Goal: Transaction & Acquisition: Download file/media

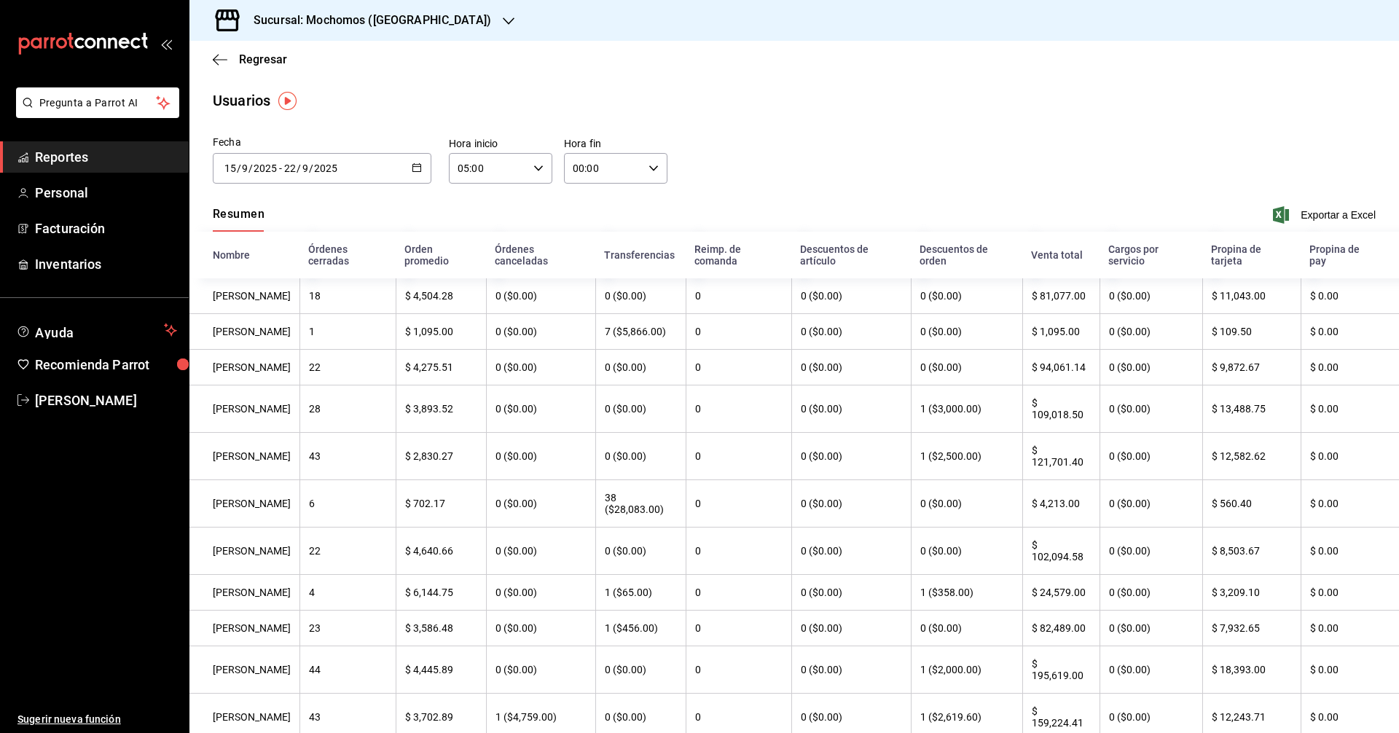
click at [419, 165] on \(Stroke\) "button" at bounding box center [416, 168] width 9 height 8
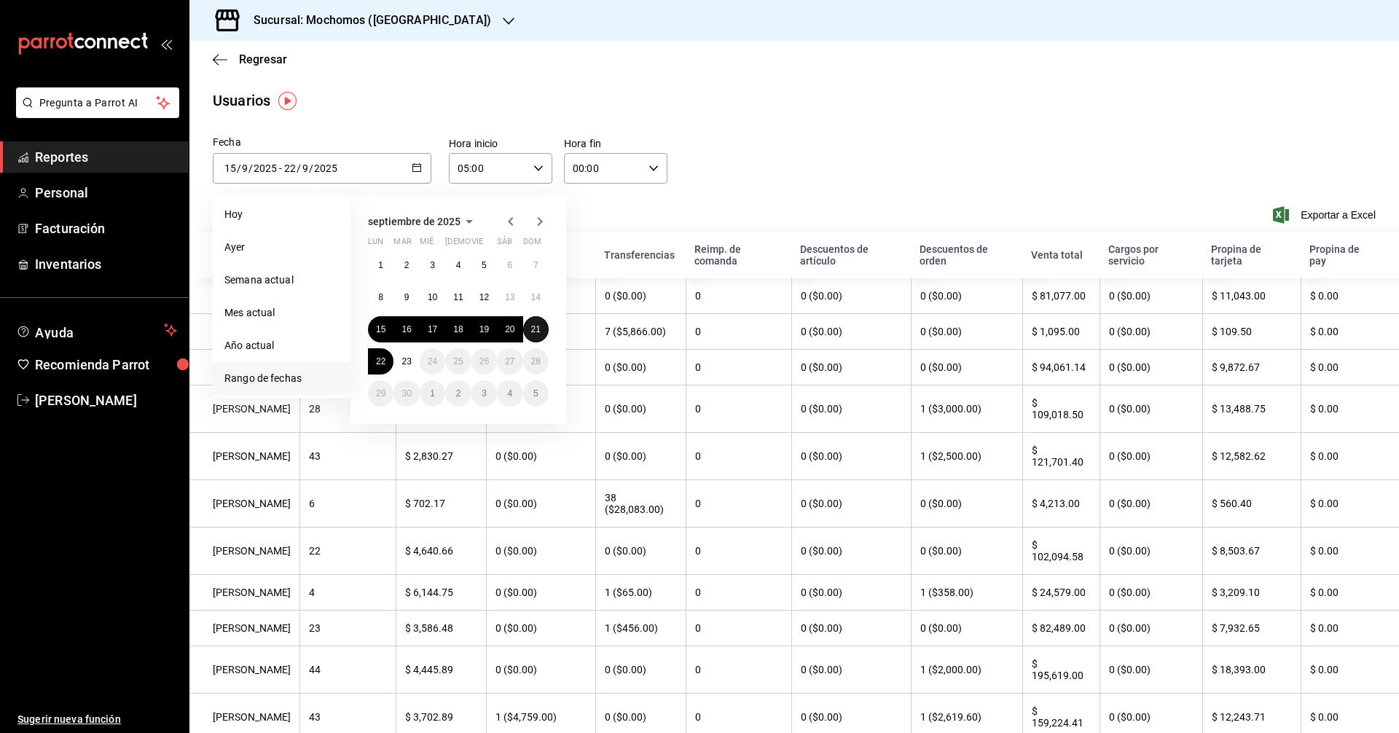
click at [528, 326] on button "21" at bounding box center [536, 329] width 26 height 26
click at [391, 359] on button "22" at bounding box center [381, 361] width 26 height 26
type input "[DATE]"
type input "21"
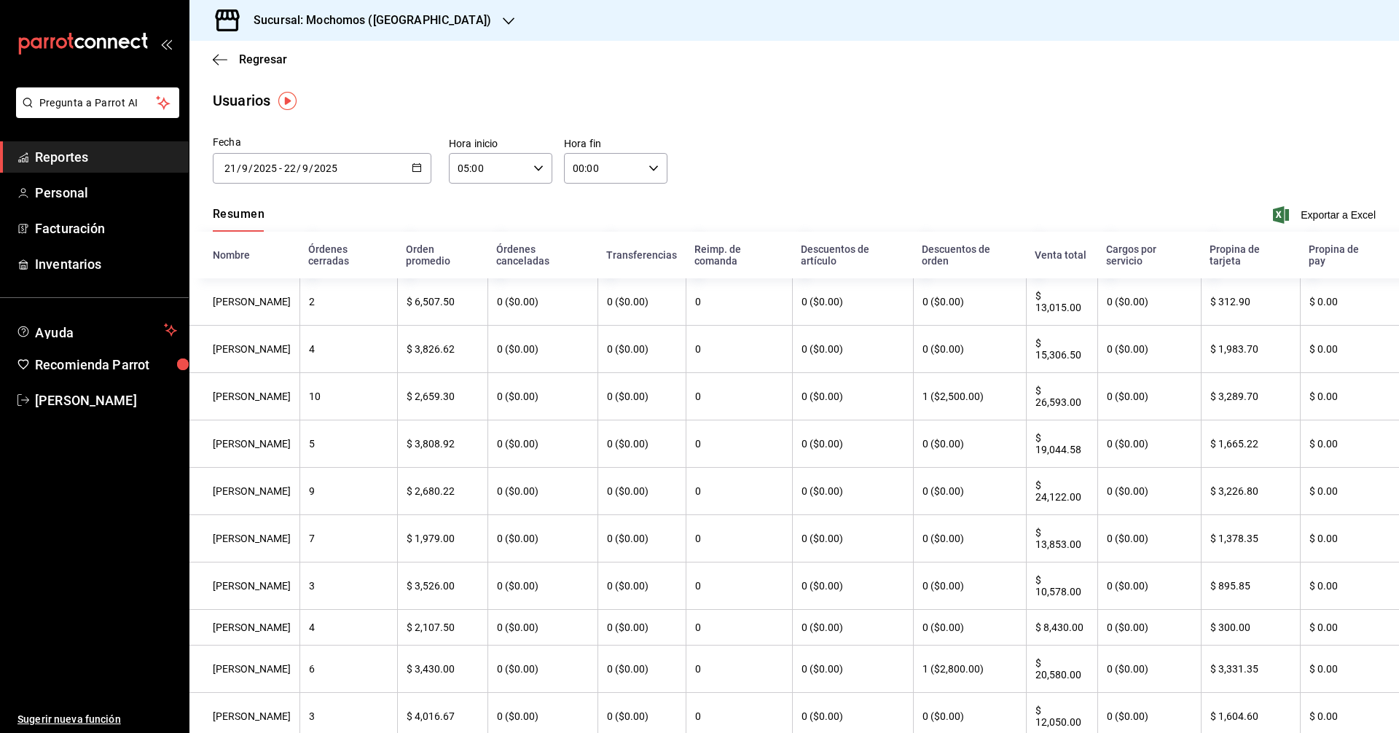
click at [596, 163] on input "00:00" at bounding box center [603, 168] width 79 height 29
click at [1312, 206] on div at bounding box center [699, 366] width 1399 height 733
click at [1312, 206] on span "Exportar a Excel" at bounding box center [1326, 214] width 100 height 17
click at [1017, 128] on main "Regresar Usuarios Fecha [DATE] [DATE] - [DATE] [DATE] [DATE] lun mar mié jue vi…" at bounding box center [794, 622] width 1210 height 1162
click at [420, 169] on div "[DATE] [DATE] - [DATE] [DATE]" at bounding box center [322, 168] width 219 height 31
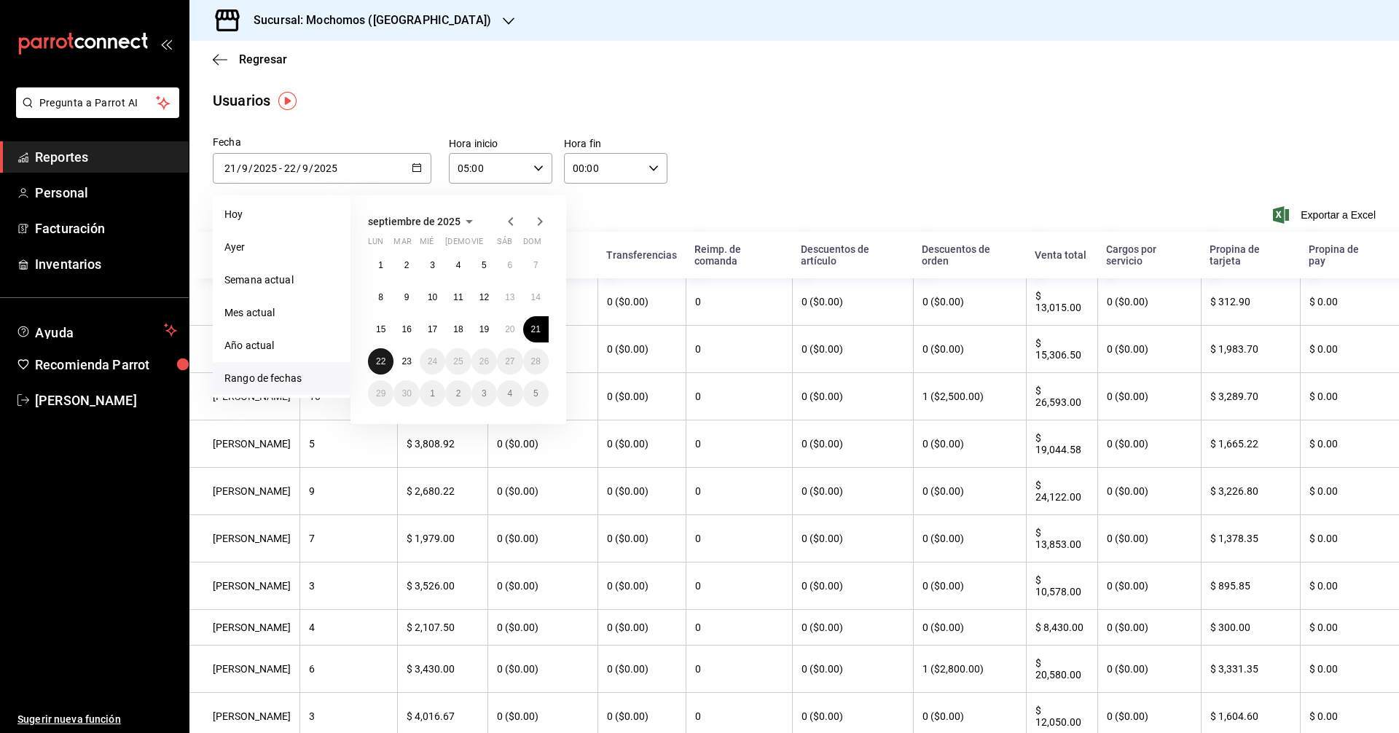
click at [384, 353] on button "22" at bounding box center [381, 361] width 26 height 26
click at [528, 321] on button "21" at bounding box center [536, 329] width 26 height 26
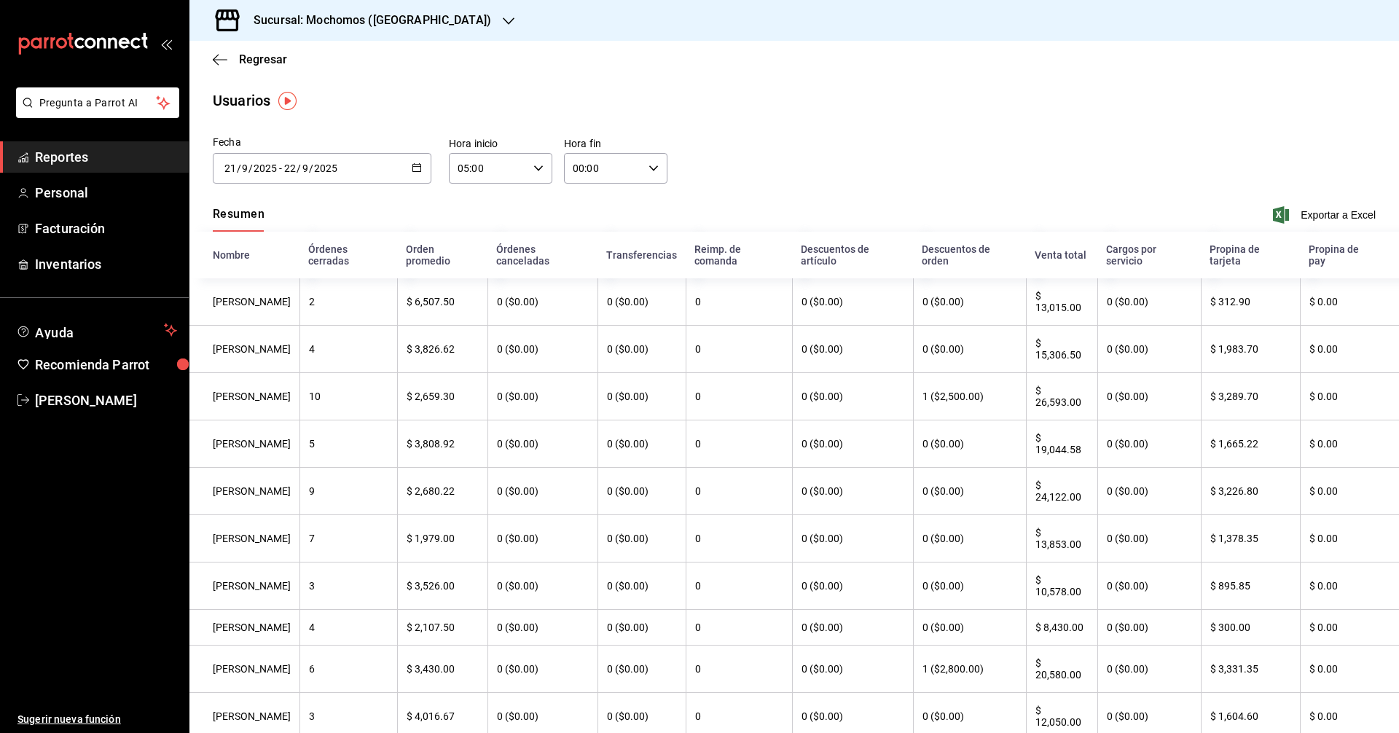
click at [420, 177] on div "[DATE] [DATE] - [DATE] [DATE]" at bounding box center [322, 168] width 219 height 31
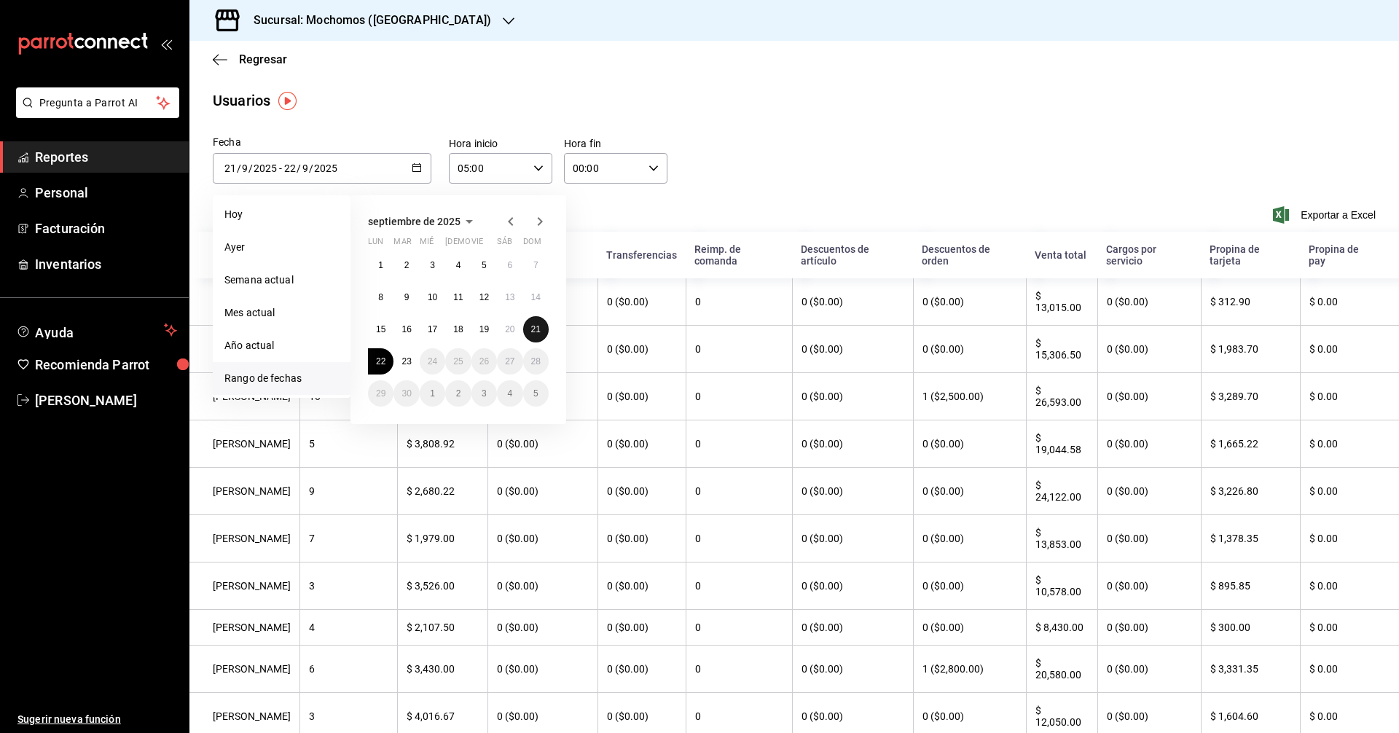
click at [524, 333] on button "21" at bounding box center [536, 329] width 26 height 26
click at [388, 369] on button "22" at bounding box center [381, 361] width 26 height 26
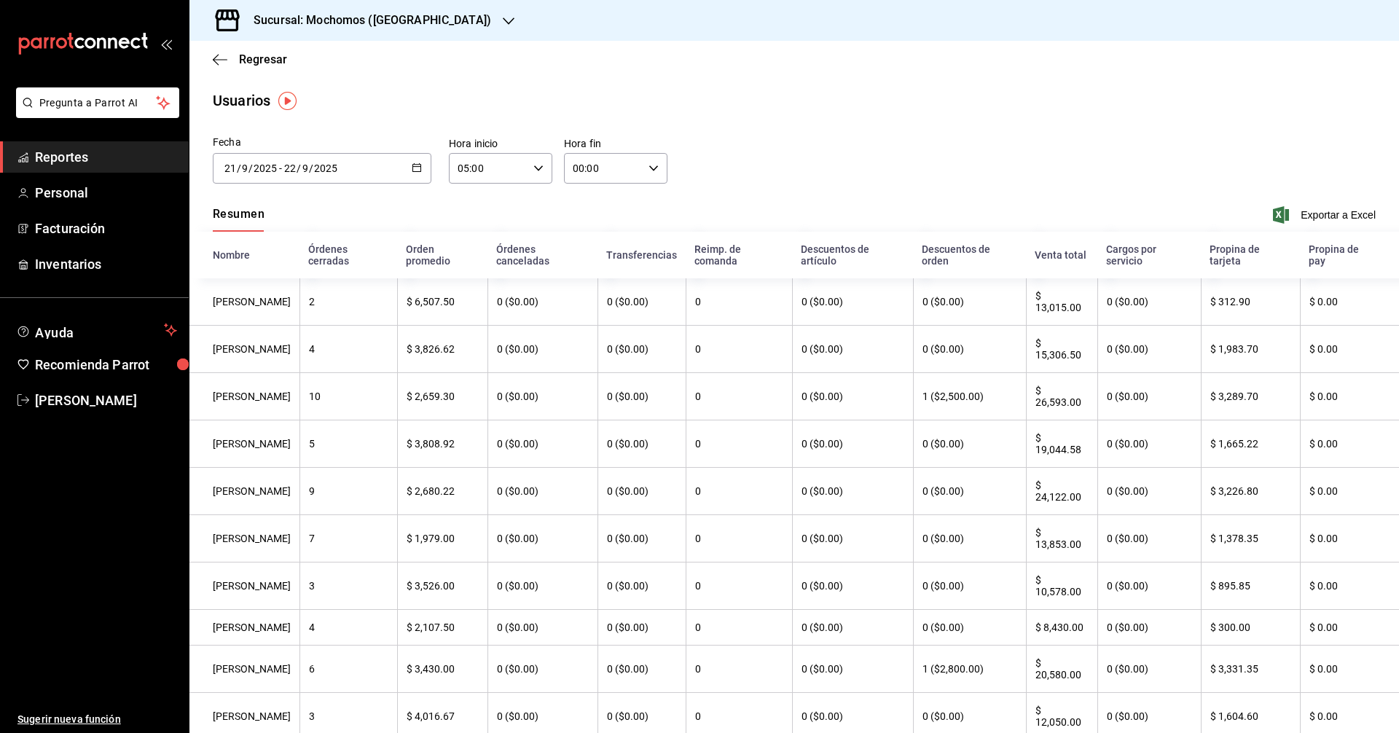
click at [425, 175] on div "[DATE] [DATE] - [DATE] [DATE]" at bounding box center [322, 168] width 219 height 31
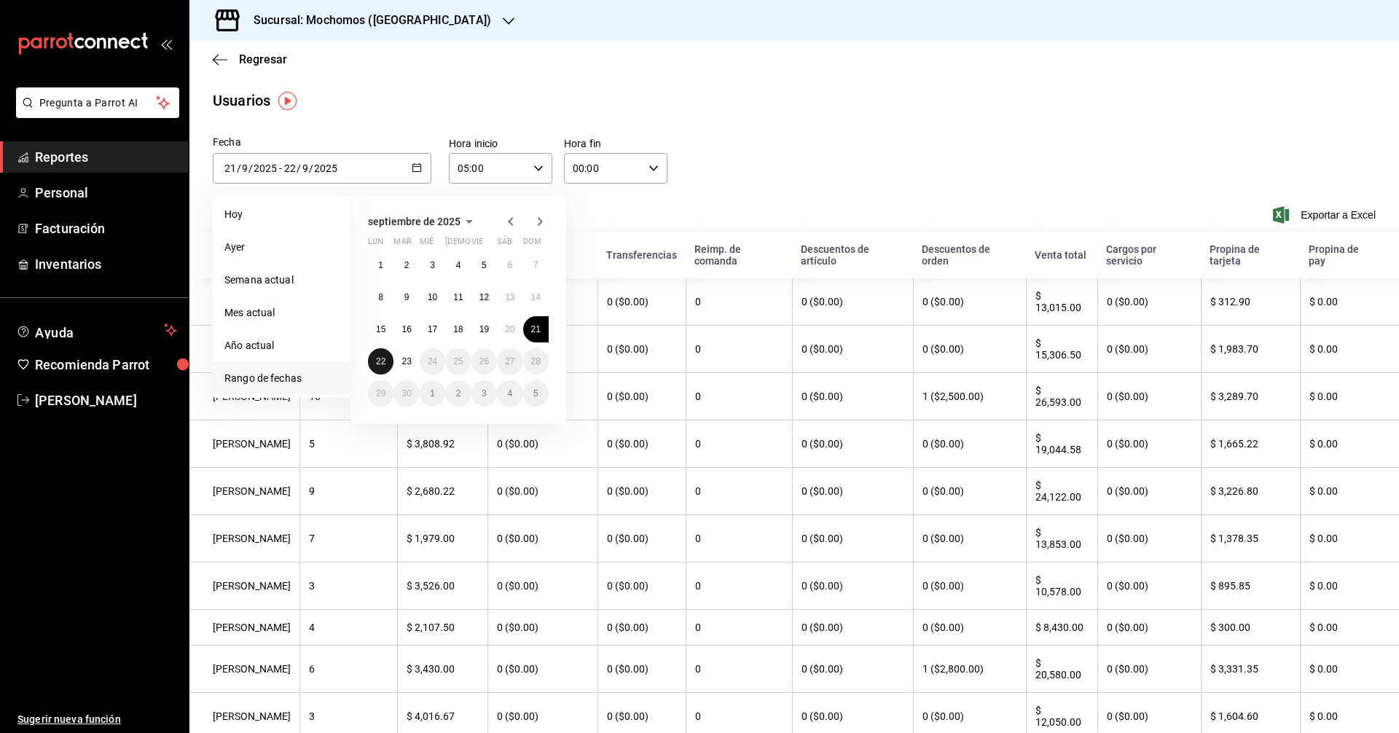
click at [385, 355] on button "22" at bounding box center [381, 361] width 26 height 26
click at [399, 355] on button "23" at bounding box center [406, 361] width 26 height 26
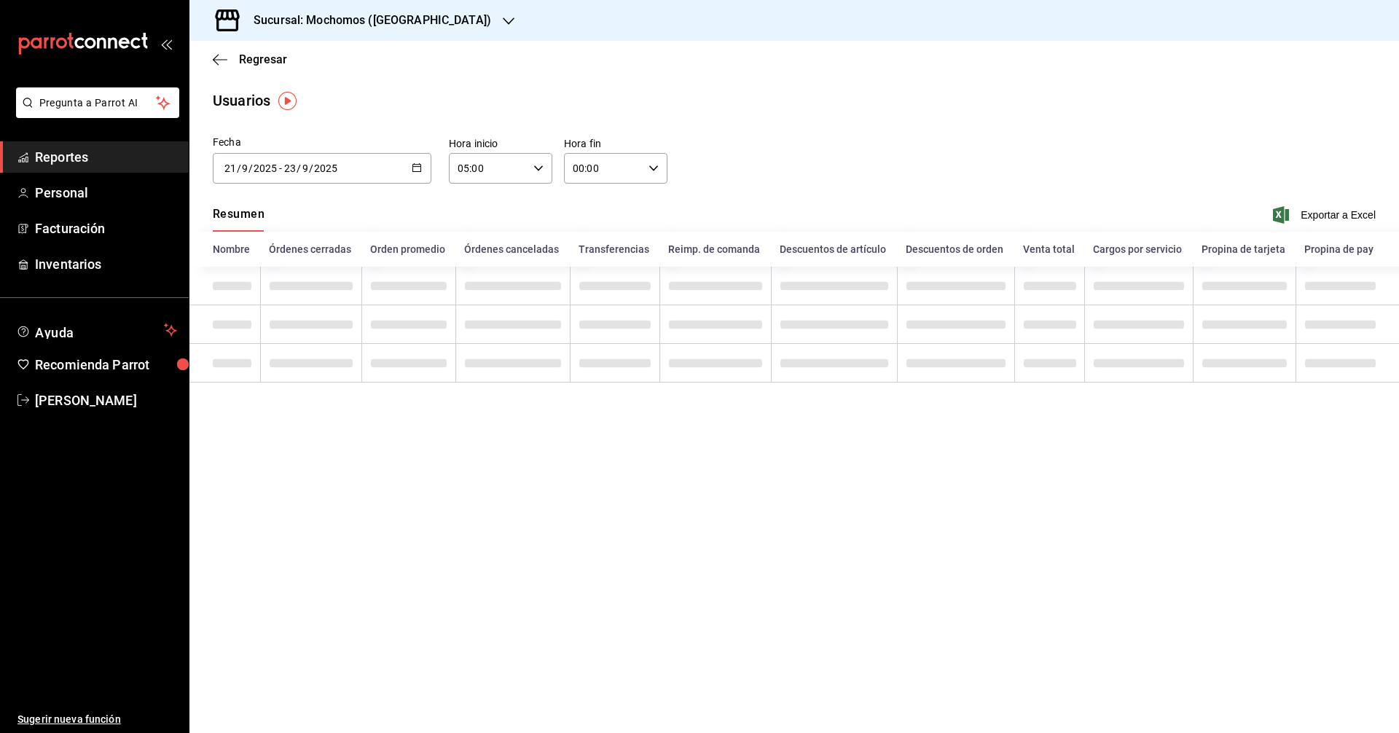
type input "[DATE]"
type input "22"
type input "[DATE]"
type input "23"
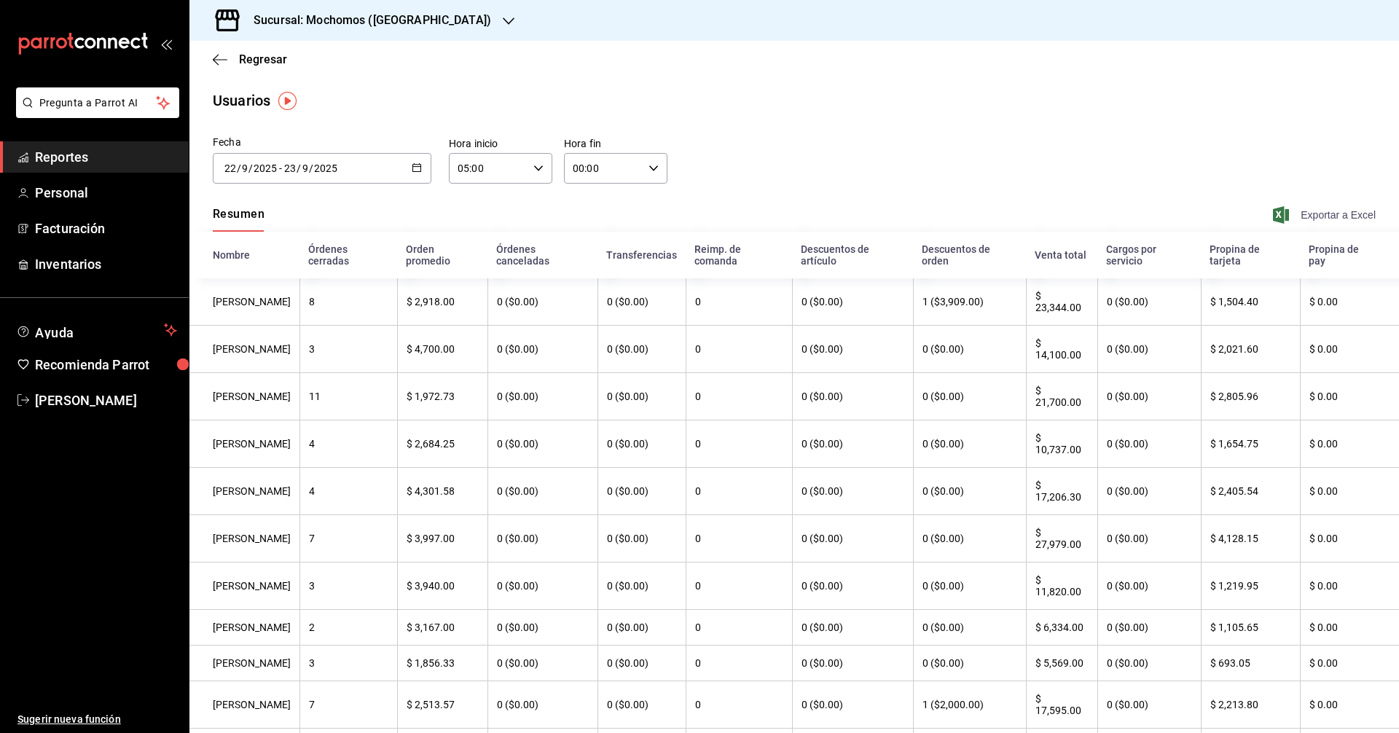
click at [1321, 210] on span "Exportar a Excel" at bounding box center [1326, 214] width 100 height 17
